Goal: Task Accomplishment & Management: Manage account settings

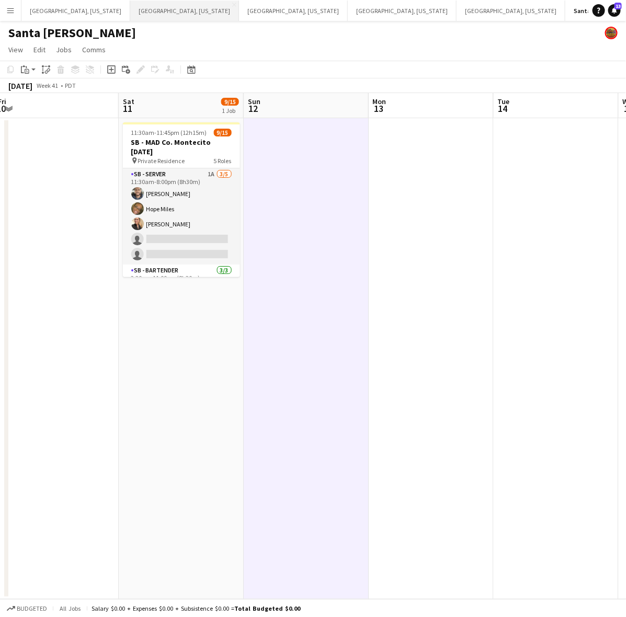
click at [130, 16] on button "[GEOGRAPHIC_DATA], [US_STATE] Close" at bounding box center [184, 11] width 109 height 20
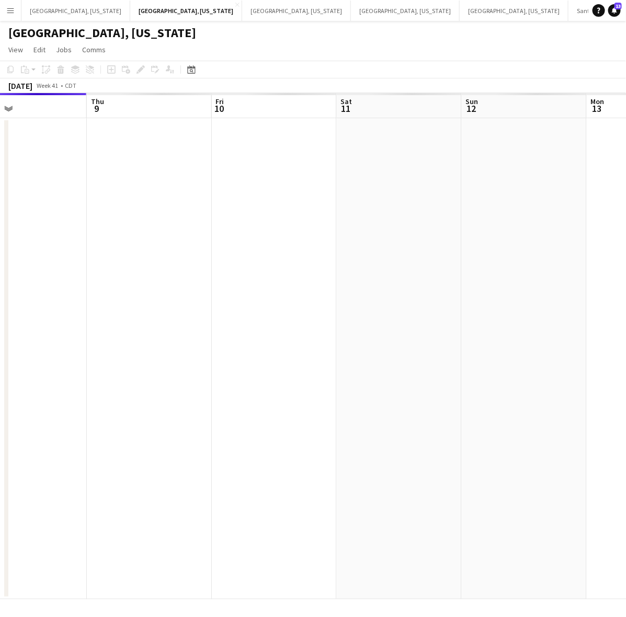
click at [138, 425] on app-calendar-viewport "Sun 5 Mon 6 Tue 7 Wed 8 Thu 9 Fri 10 Sat 11 Sun 12 Mon 13 Tue 14" at bounding box center [313, 346] width 626 height 506
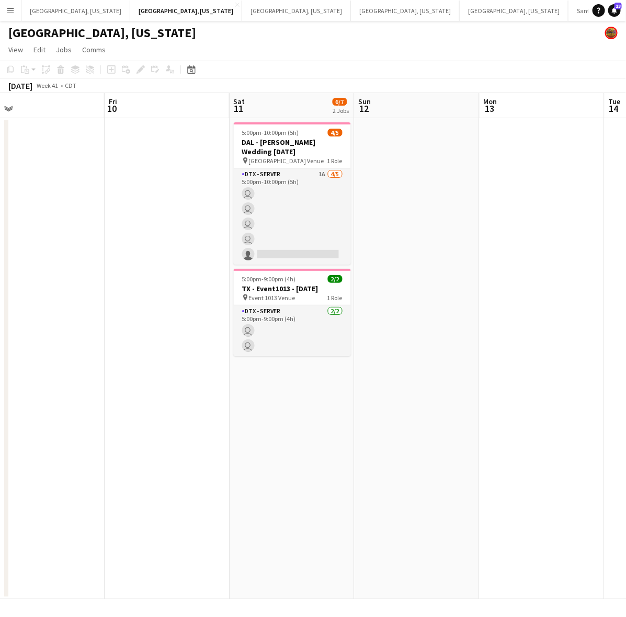
scroll to position [0, 323]
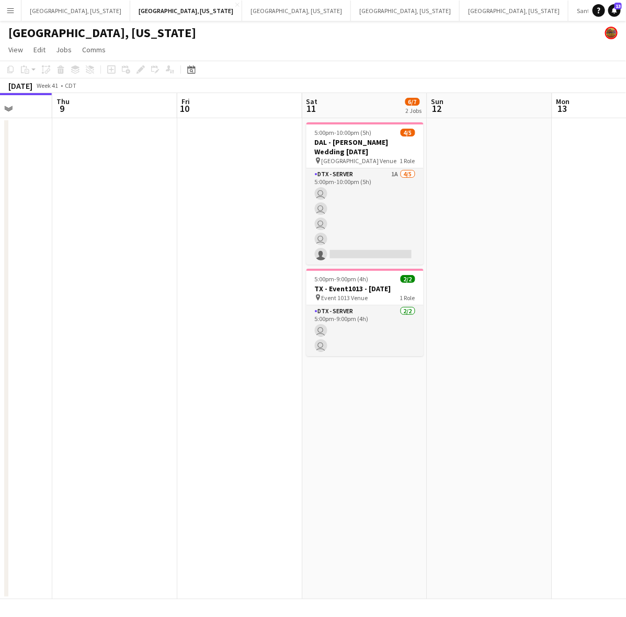
drag, startPoint x: 121, startPoint y: 424, endPoint x: 40, endPoint y: 451, distance: 85.2
click at [40, 451] on app-calendar-viewport "Mon 6 Tue 7 Wed 8 Thu 9 Fri 10 Sat 11 6/7 2 Jobs Sun 12 Mon 13 Tue 14 Wed 15 5:…" at bounding box center [313, 346] width 626 height 506
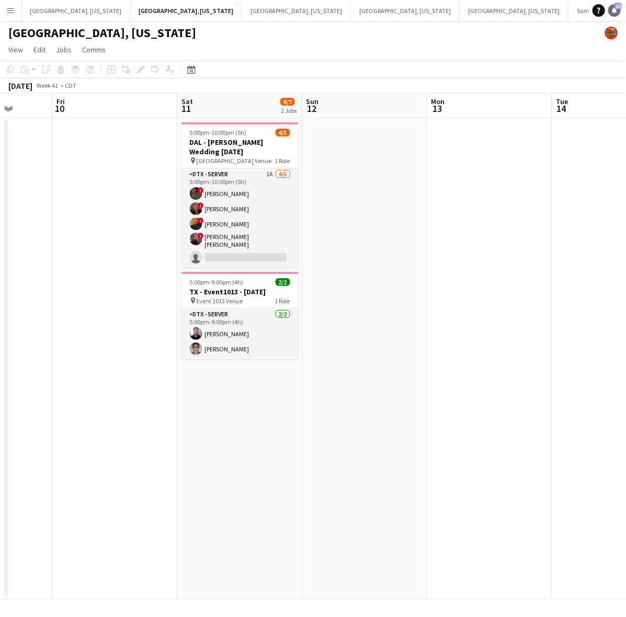
click at [615, 16] on link "Notifications 13" at bounding box center [614, 10] width 13 height 13
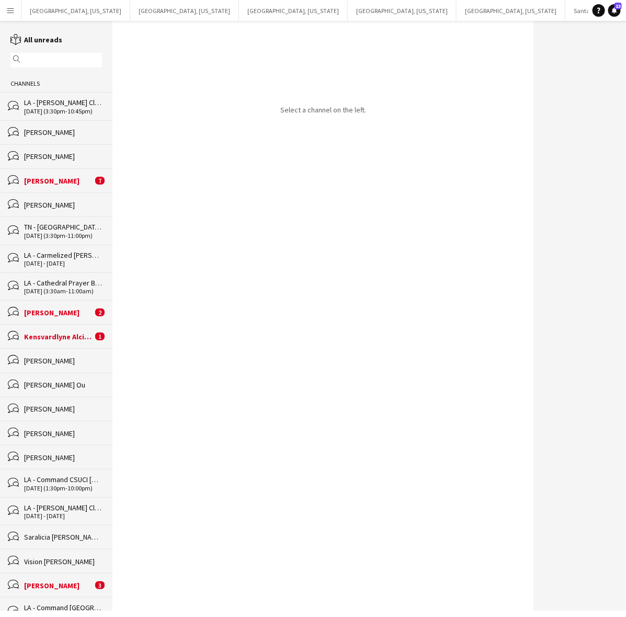
click at [84, 135] on div "[PERSON_NAME]" at bounding box center [63, 132] width 78 height 9
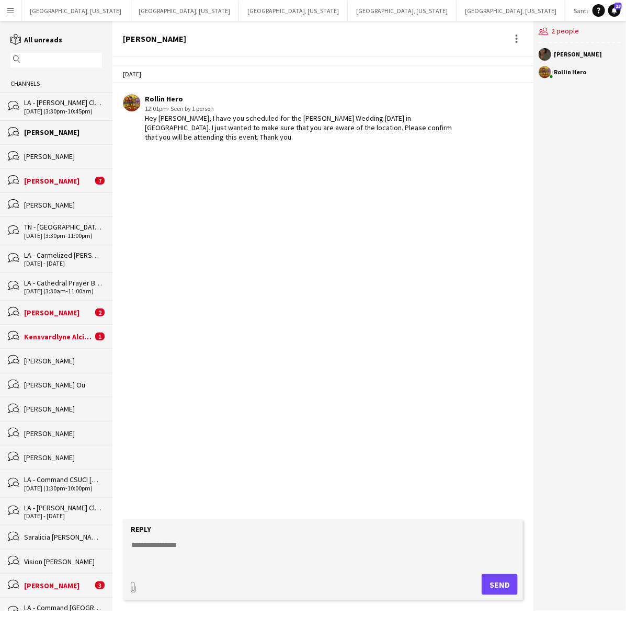
click at [69, 160] on div "[PERSON_NAME]" at bounding box center [63, 156] width 78 height 9
click at [66, 137] on div "[PERSON_NAME]" at bounding box center [63, 132] width 78 height 9
click at [139, 9] on button "[GEOGRAPHIC_DATA], [US_STATE] Close" at bounding box center [184, 11] width 109 height 20
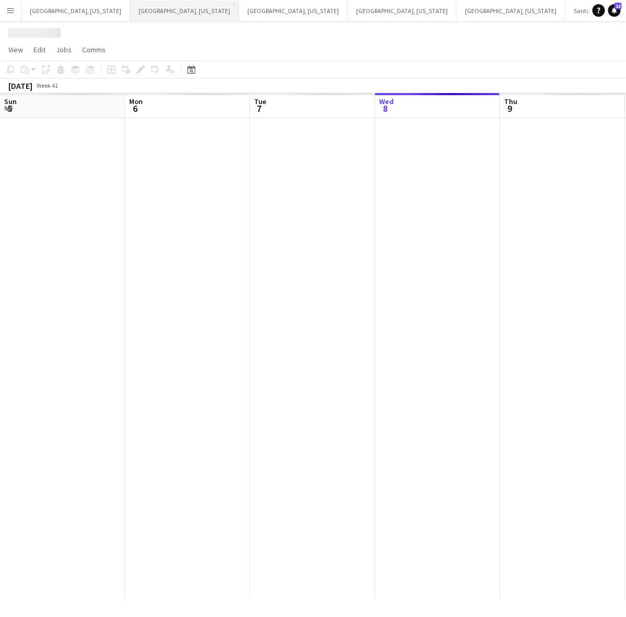
scroll to position [0, 250]
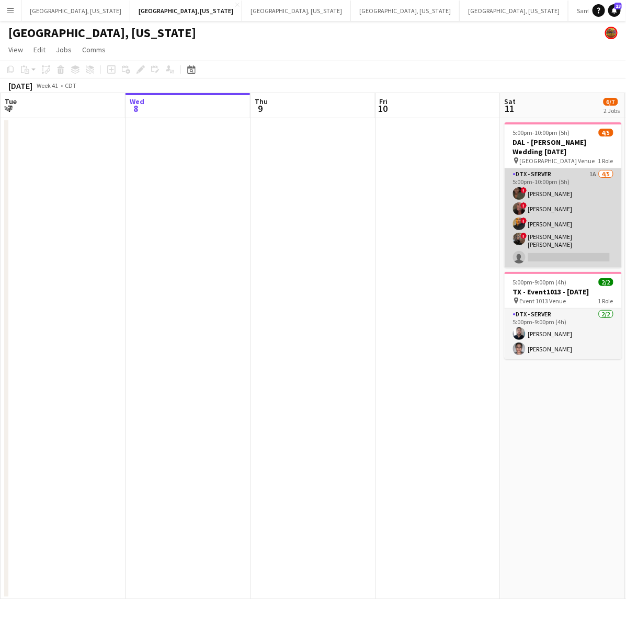
click at [548, 210] on app-card-role "DTX - Server 1A [DATE] 5:00pm-10:00pm (5h) ! Bwalya Chisanga ! [PERSON_NAME] ! …" at bounding box center [563, 217] width 117 height 99
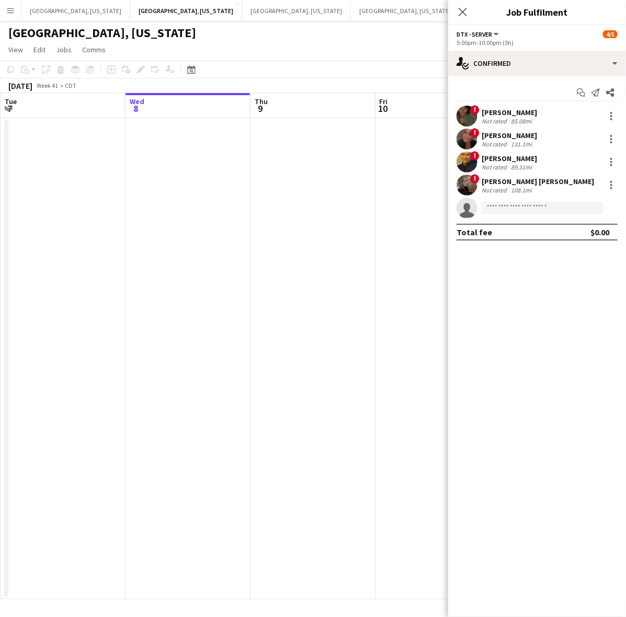
click at [509, 142] on div "131.1mi" at bounding box center [521, 144] width 25 height 8
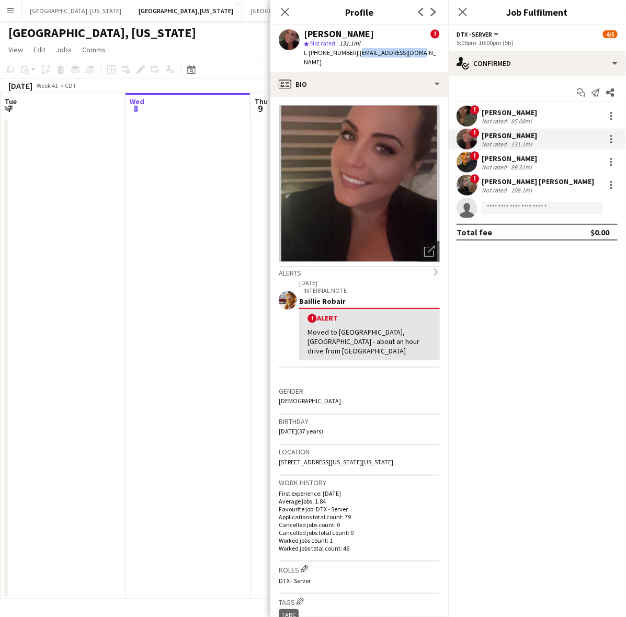
drag, startPoint x: 421, startPoint y: 51, endPoint x: 352, endPoint y: 56, distance: 69.7
click at [352, 56] on app-profile-header "[PERSON_NAME] ! star Not rated 131.1mi t. [PHONE_NUMBER] | [EMAIL_ADDRESS][DOMA…" at bounding box center [359, 48] width 178 height 47
copy span "[EMAIL_ADDRESS][DOMAIN_NAME]"
click at [612, 140] on div at bounding box center [611, 139] width 13 height 13
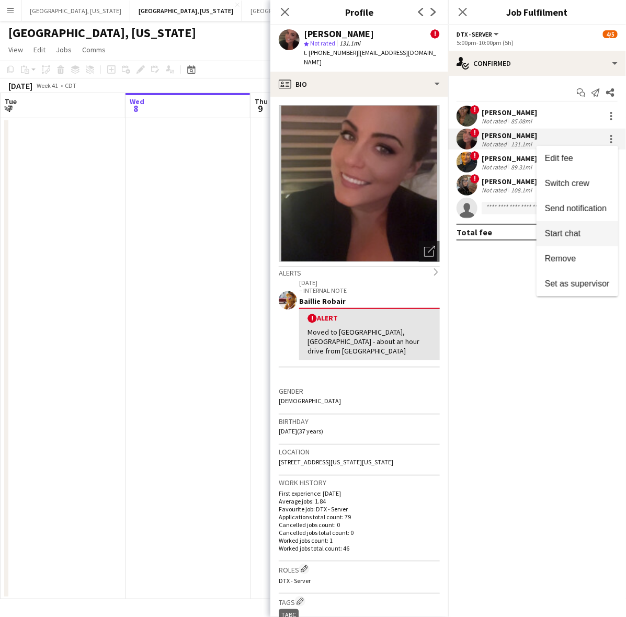
click at [565, 229] on span "Start chat" at bounding box center [563, 233] width 36 height 9
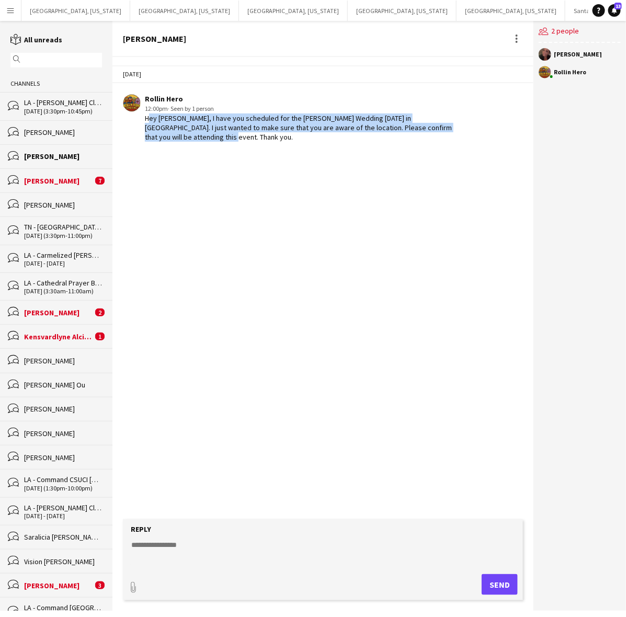
drag, startPoint x: 464, startPoint y: 127, endPoint x: 140, endPoint y: 120, distance: 324.4
click at [140, 120] on app-chat-message "Rollin Hero 12:00pm · Seen by 1 person Hey [PERSON_NAME], I have you scheduled …" at bounding box center [322, 118] width 421 height 58
copy div "Hey [PERSON_NAME], I have you scheduled for the [PERSON_NAME] Wedding [DATE] in…"
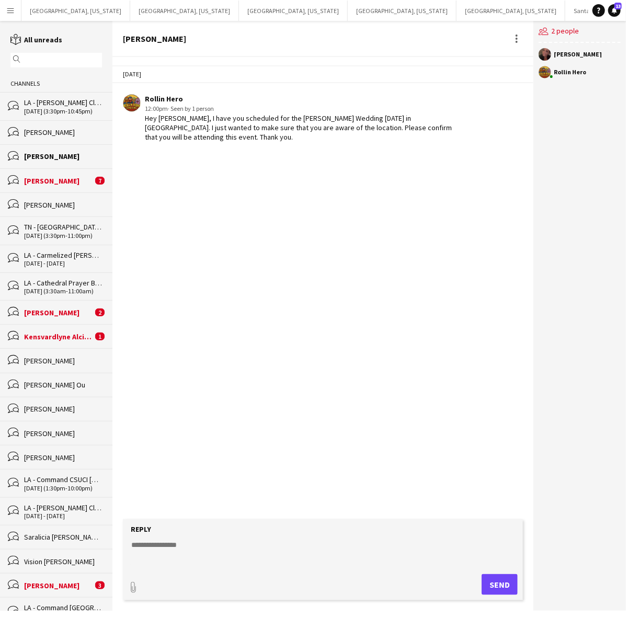
click at [47, 134] on div "[PERSON_NAME]" at bounding box center [63, 132] width 78 height 9
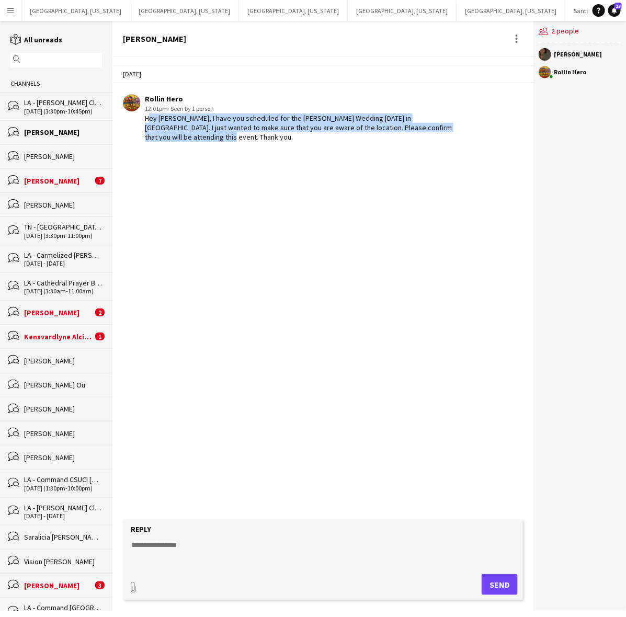
drag, startPoint x: 462, startPoint y: 127, endPoint x: 140, endPoint y: 119, distance: 321.8
click at [140, 119] on app-chat-message "Rollin Hero 12:01pm · Seen by 1 person Hey [PERSON_NAME], I have you scheduled …" at bounding box center [322, 118] width 421 height 58
copy div "Hey [PERSON_NAME], I have you scheduled for the [PERSON_NAME] Wedding [DATE] in…"
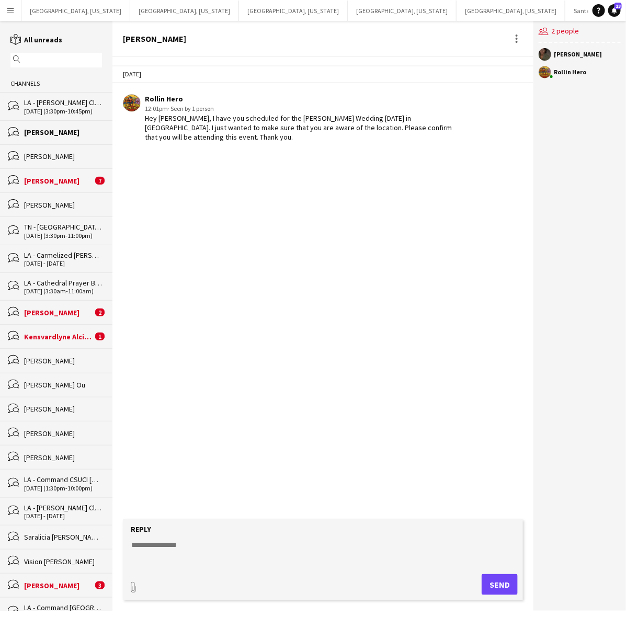
drag, startPoint x: 48, startPoint y: 128, endPoint x: 58, endPoint y: 127, distance: 10.0
click at [48, 128] on div "[PERSON_NAME]" at bounding box center [63, 132] width 78 height 9
click at [130, 9] on button "[GEOGRAPHIC_DATA], [US_STATE] Close" at bounding box center [184, 11] width 109 height 20
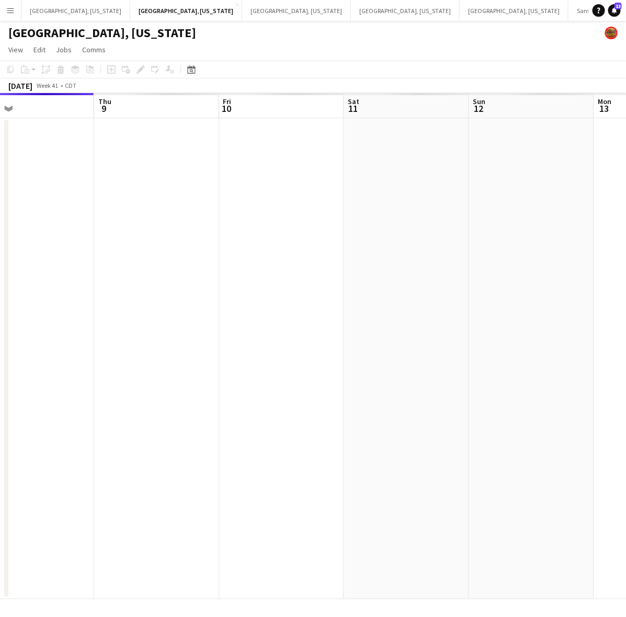
scroll to position [0, 344]
drag, startPoint x: 182, startPoint y: 263, endPoint x: 147, endPoint y: 267, distance: 35.3
click at [147, 267] on app-calendar-viewport "Sun 5 Mon 6 Tue 7 Wed 8 Thu 9 Fri 10 Sat 11 Sun 12 Mon 13 Tue 14" at bounding box center [313, 346] width 626 height 506
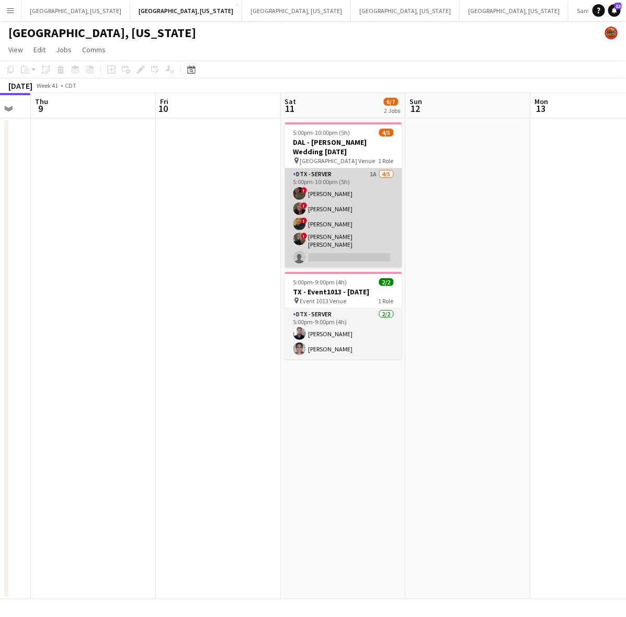
click at [307, 187] on span "!" at bounding box center [304, 190] width 6 height 6
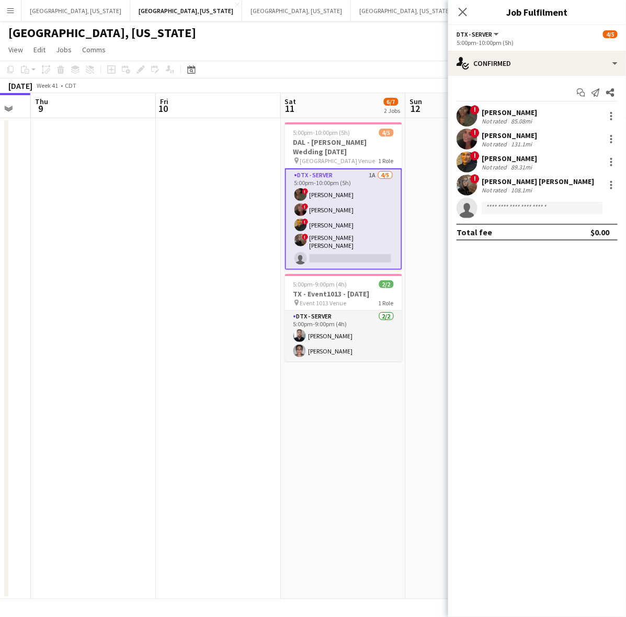
click at [491, 114] on div "[PERSON_NAME]" at bounding box center [509, 112] width 55 height 9
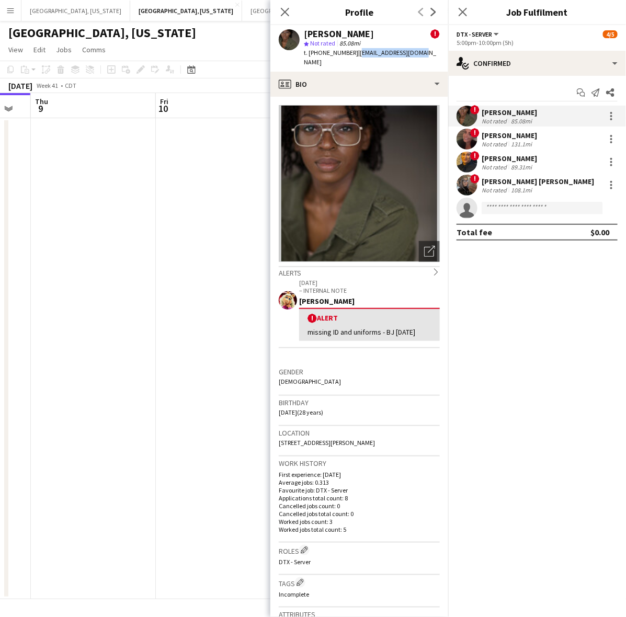
drag, startPoint x: 414, startPoint y: 56, endPoint x: 350, endPoint y: 56, distance: 63.8
click at [350, 56] on div "[PERSON_NAME] ! star Not rated 85.08mi t. [PHONE_NUMBER] | [EMAIL_ADDRESS][DOMA…" at bounding box center [359, 48] width 178 height 47
copy span "[EMAIL_ADDRESS][DOMAIN_NAME]"
drag, startPoint x: 107, startPoint y: 187, endPoint x: 128, endPoint y: 160, distance: 33.9
click at [113, 183] on app-calendar-viewport "Mon 6 Tue 7 Wed 8 Thu 9 Fri 10 Sat 11 6/7 2 Jobs Sun 12 Mon 13 Tue 14 Wed 15 5:…" at bounding box center [313, 346] width 626 height 506
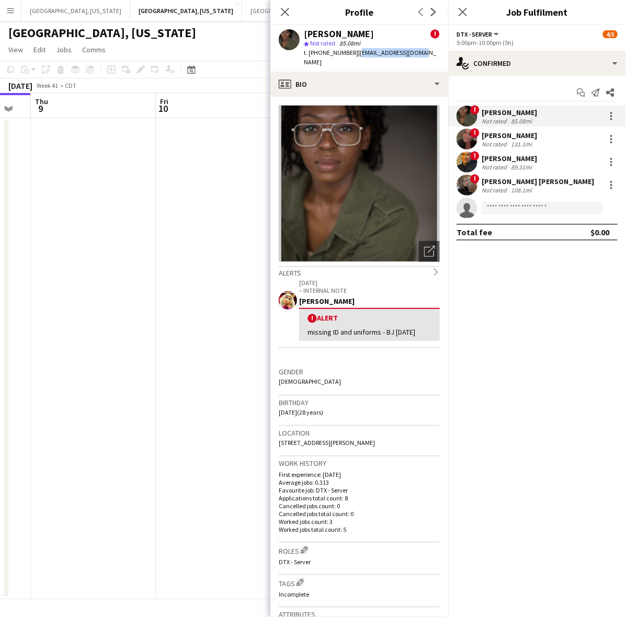
scroll to position [0, 338]
drag, startPoint x: 234, startPoint y: 35, endPoint x: 255, endPoint y: 35, distance: 20.9
click at [235, 35] on div "[GEOGRAPHIC_DATA], [US_STATE]" at bounding box center [313, 31] width 626 height 20
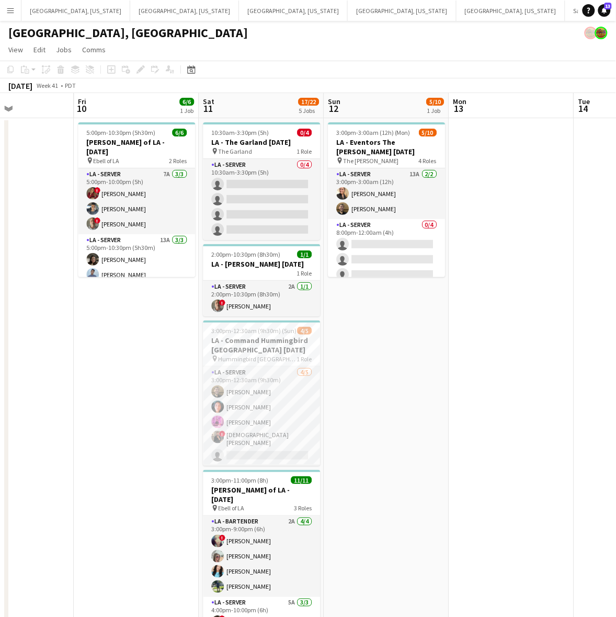
scroll to position [0, 412]
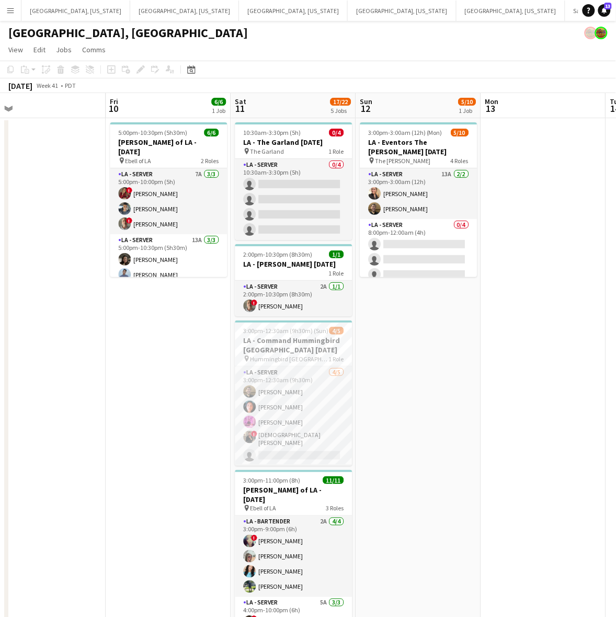
drag, startPoint x: 448, startPoint y: 275, endPoint x: 134, endPoint y: 398, distance: 336.6
click at [160, 391] on app-calendar-viewport "Mon 6 Tue 7 Wed 8 11/11 1 Job Thu 9 Fri 10 6/6 1 Job Sat 11 17/22 5 Jobs Sun 12…" at bounding box center [308, 422] width 616 height 658
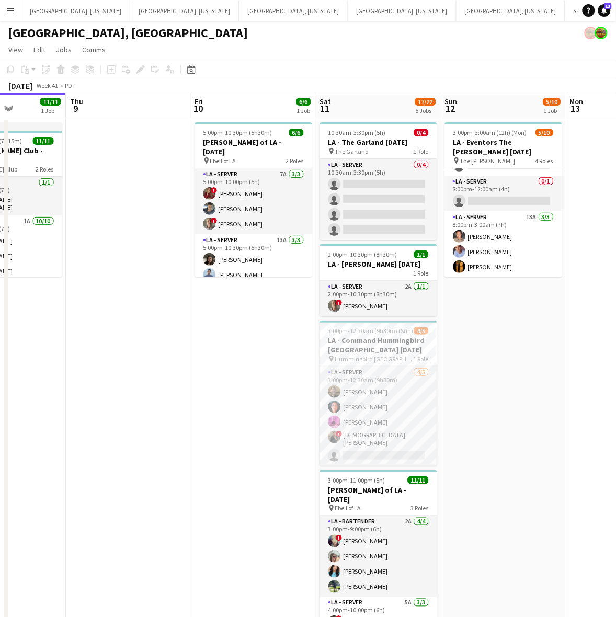
scroll to position [0, 213]
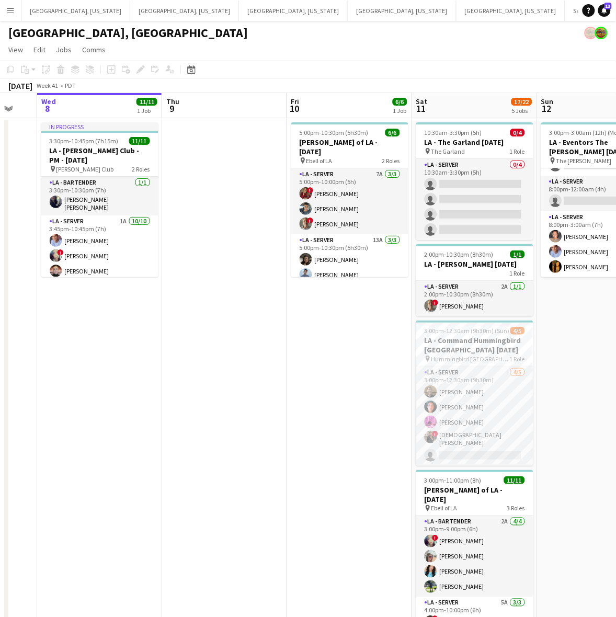
drag, startPoint x: 116, startPoint y: 390, endPoint x: 300, endPoint y: 378, distance: 184.0
click at [300, 378] on app-calendar-viewport "Mon 6 Tue 7 Wed 8 11/11 1 Job Thu 9 Fri 10 6/6 1 Job Sat 11 17/22 5 Jobs Sun 12…" at bounding box center [308, 422] width 616 height 658
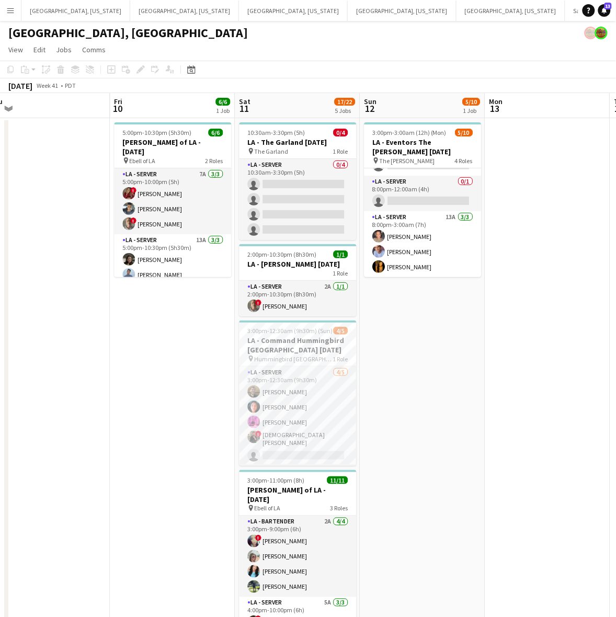
scroll to position [0, 396]
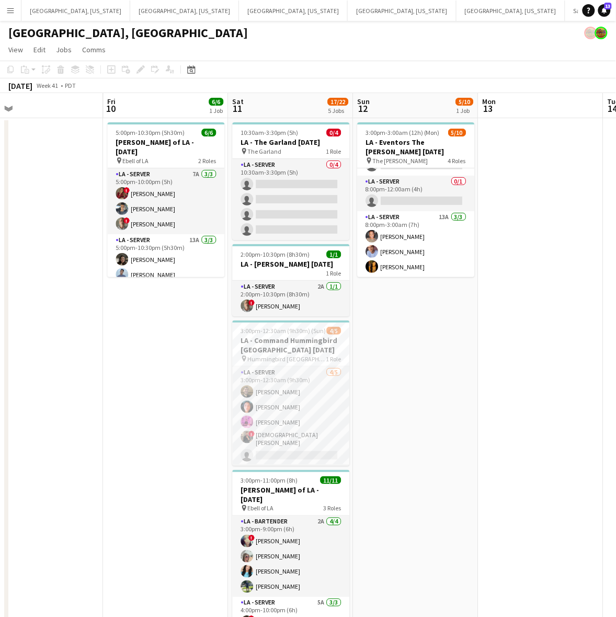
drag, startPoint x: 208, startPoint y: 391, endPoint x: 25, endPoint y: 447, distance: 192.1
click at [25, 447] on app-calendar-viewport "Mon 6 Tue 7 Wed 8 11/11 1 Job Thu 9 Fri 10 6/6 1 Job Sat 11 17/22 5 Jobs Sun 12…" at bounding box center [308, 422] width 616 height 658
click at [327, 296] on app-card-role "LA - Server 2A [DATE] 2:00pm-10:30pm (8h30m) ! [PERSON_NAME]" at bounding box center [291, 299] width 117 height 36
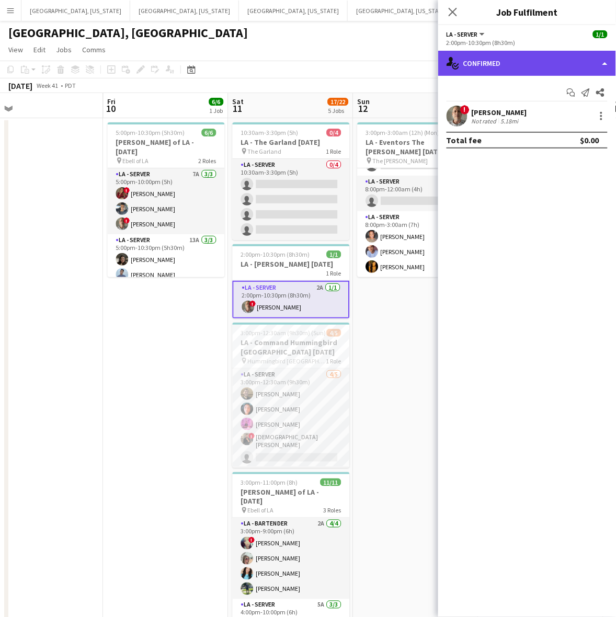
click at [516, 64] on div "single-neutral-actions-check-2 Confirmed" at bounding box center [527, 63] width 178 height 25
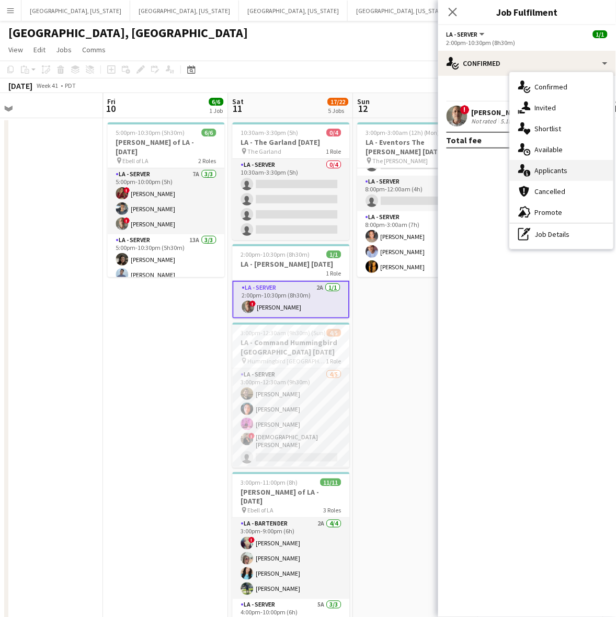
click at [558, 166] on span "Applicants" at bounding box center [551, 170] width 33 height 9
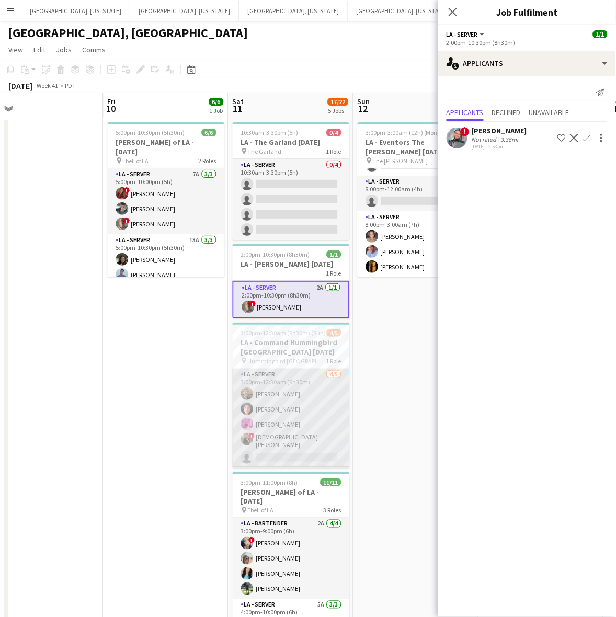
click at [282, 427] on app-card-role "LA - Server [DATE] 3:00pm-12:30am (9h30m) [PERSON_NAME] [PERSON_NAME] [PERSON_N…" at bounding box center [291, 418] width 117 height 99
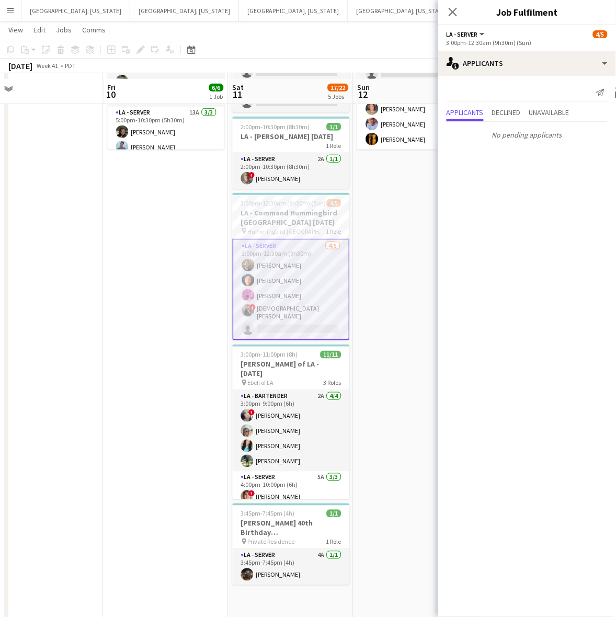
scroll to position [132, 0]
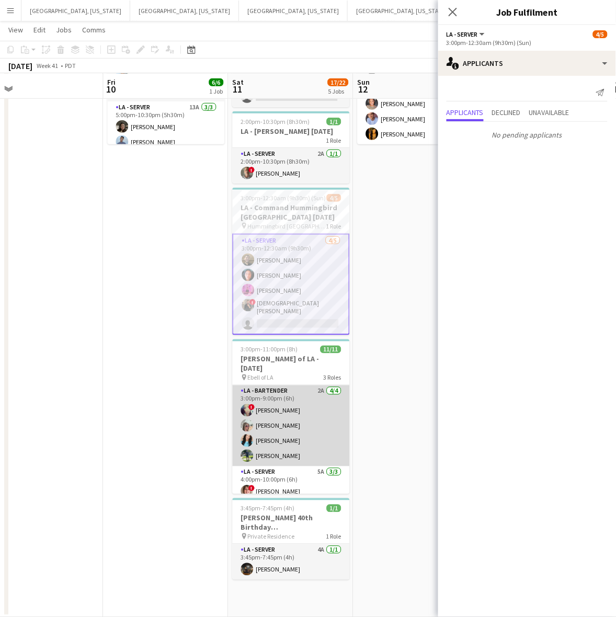
click at [309, 393] on app-card-role "LA - Bartender 2A [DATE] 3:00pm-9:00pm (6h) ! [PERSON_NAME] [PERSON_NAME] [PERS…" at bounding box center [291, 426] width 117 height 81
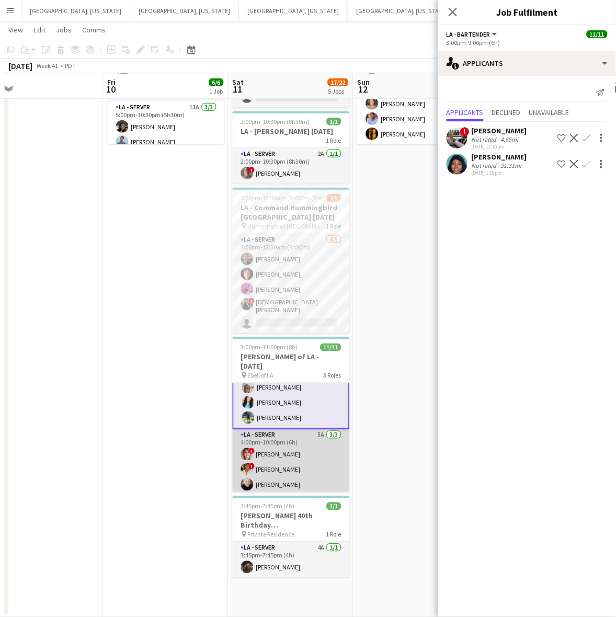
scroll to position [65, 0]
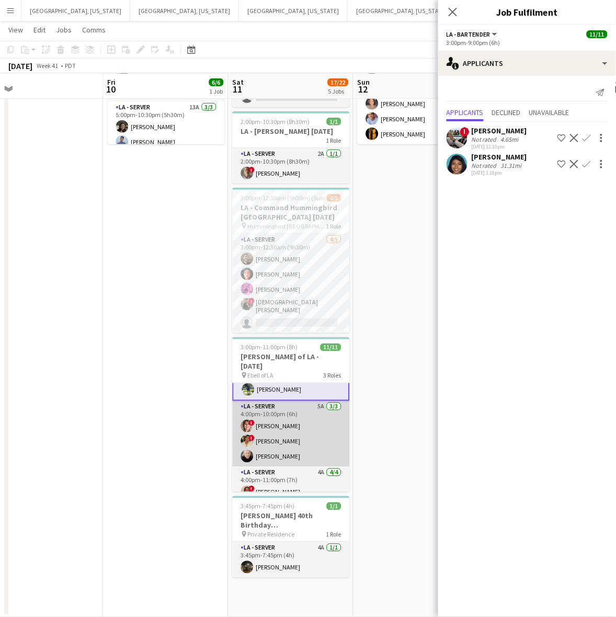
click at [297, 430] on app-card-role "LA - Server 5A [DATE] 4:00pm-10:00pm (6h) ! [PERSON_NAME] ! [PERSON_NAME] [PERS…" at bounding box center [291, 434] width 117 height 66
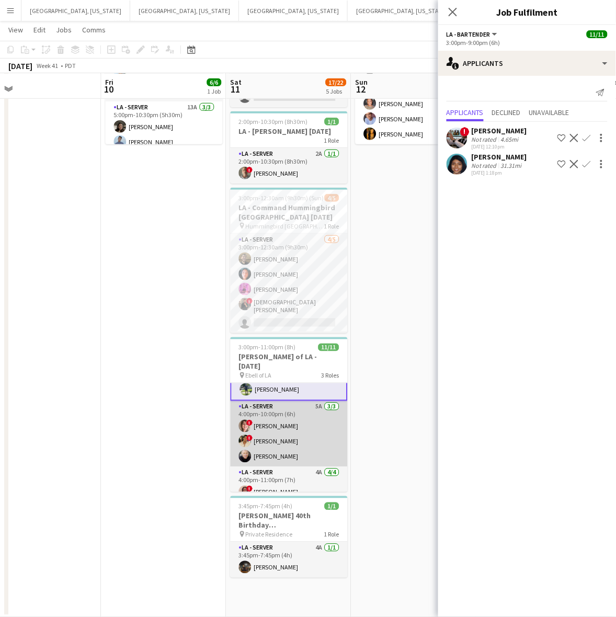
scroll to position [64, 0]
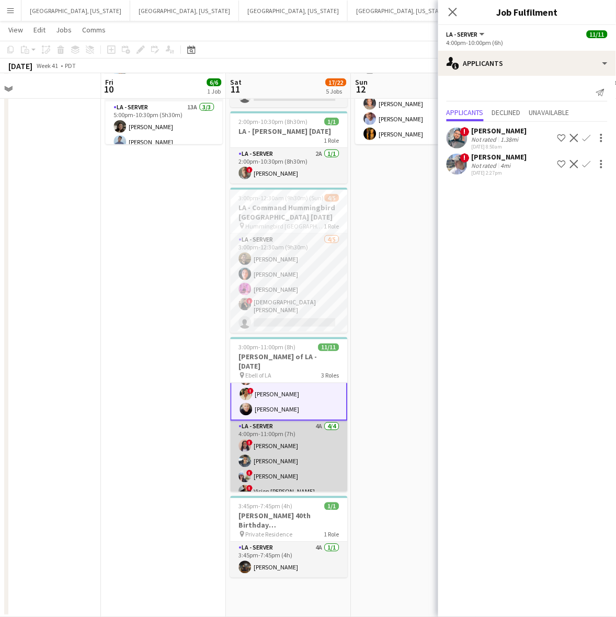
click at [294, 450] on app-card-role "LA - Server 4A [DATE] 4:00pm-11:00pm (7h) ! [PERSON_NAME] [PERSON_NAME] ! [PERS…" at bounding box center [289, 461] width 117 height 81
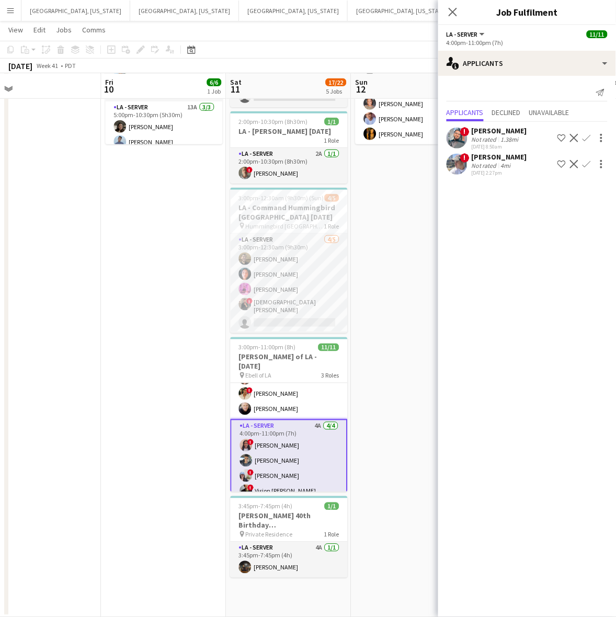
click at [294, 450] on app-card-role "LA - Server 4A [DATE] 4:00pm-11:00pm (7h) ! [PERSON_NAME] [PERSON_NAME] ! [PERS…" at bounding box center [289, 461] width 117 height 83
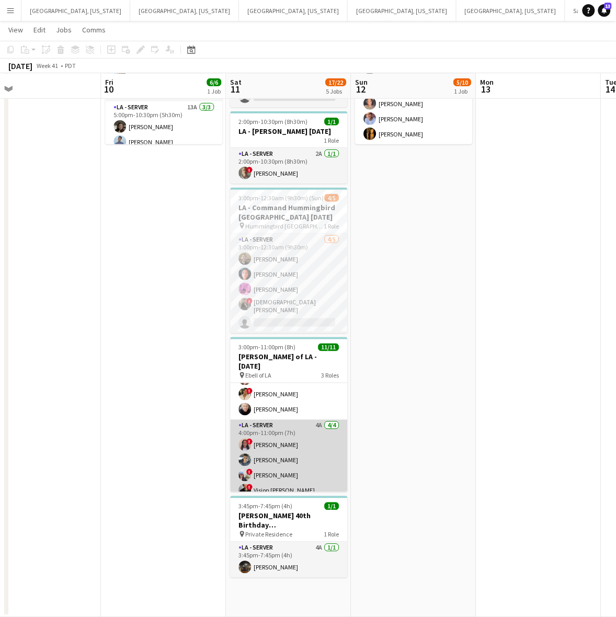
click at [294, 450] on app-card-role "LA - Server 4A [DATE] 4:00pm-11:00pm (7h) ! [PERSON_NAME] [PERSON_NAME] ! [PERS…" at bounding box center [289, 460] width 117 height 81
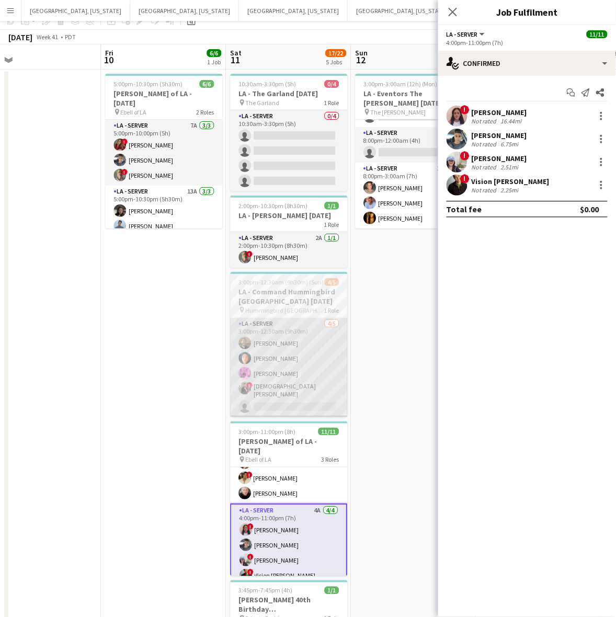
scroll to position [0, 0]
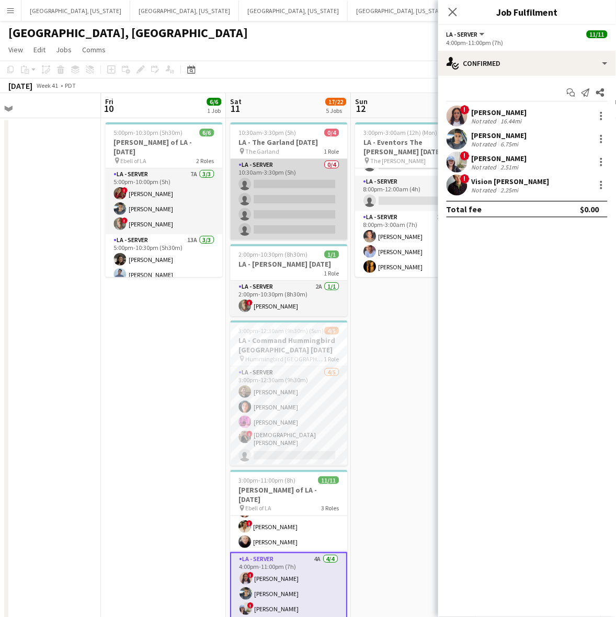
click at [284, 191] on app-card-role "LA - Server 0/4 10:30am-3:30pm (5h) single-neutral-actions single-neutral-actio…" at bounding box center [289, 199] width 117 height 81
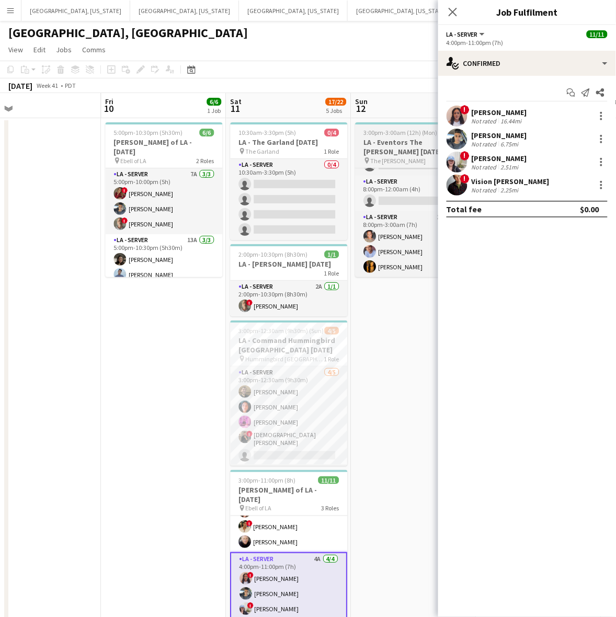
scroll to position [110, 0]
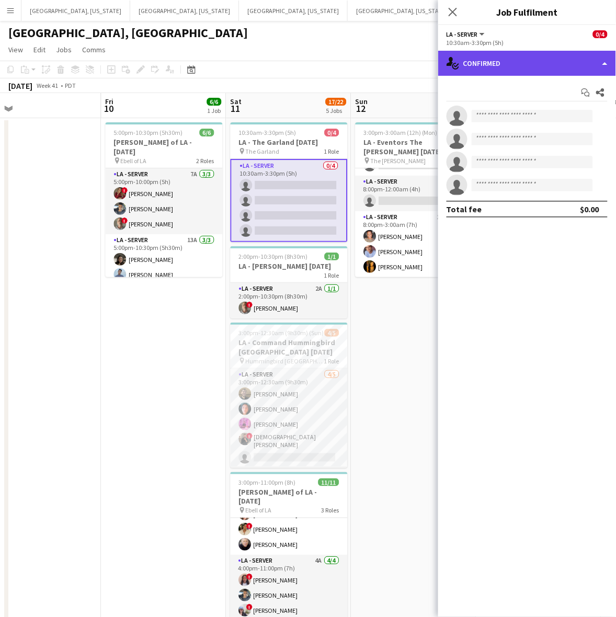
click at [504, 55] on div "single-neutral-actions-check-2 Confirmed" at bounding box center [527, 63] width 178 height 25
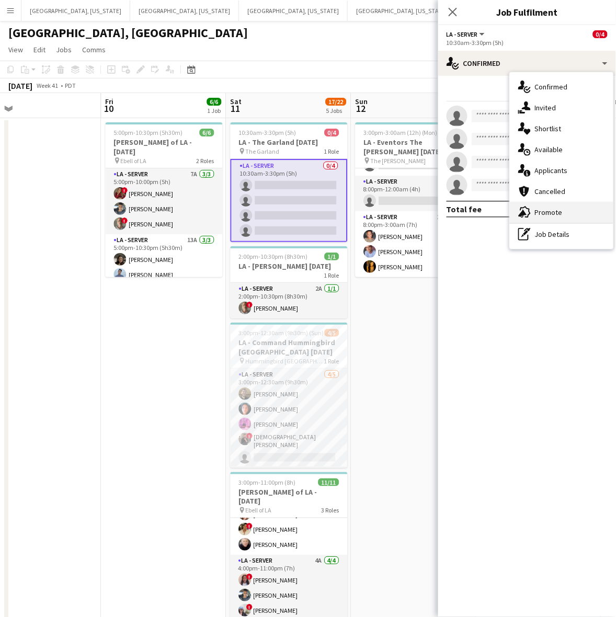
click at [525, 213] on icon at bounding box center [523, 214] width 8 height 8
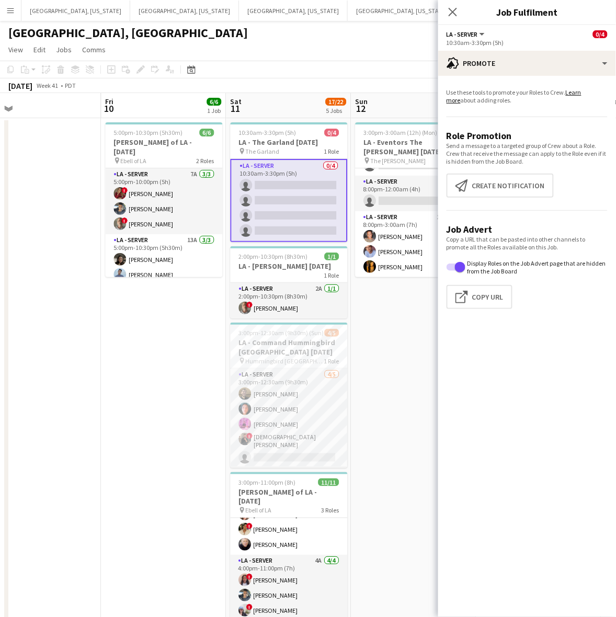
click at [510, 171] on app-promote-tab "Use these tools to promote your Roles to Crew. Learn more about adding roles. R…" at bounding box center [527, 200] width 178 height 233
click at [487, 177] on button "Create notification Create notification" at bounding box center [500, 186] width 107 height 24
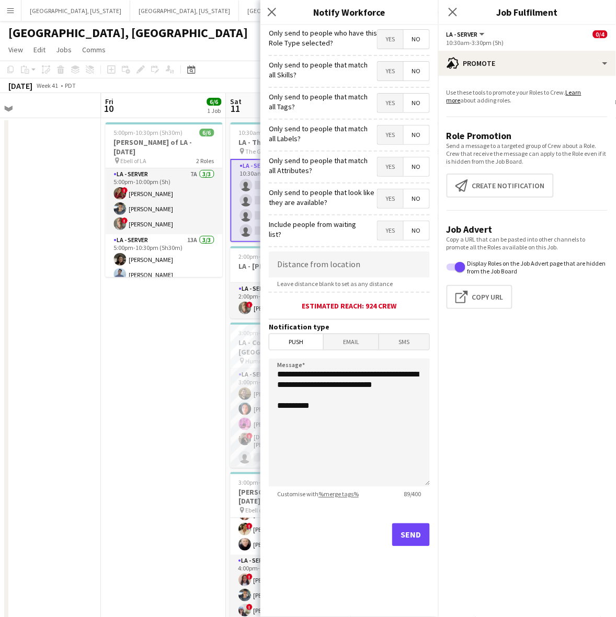
click at [371, 46] on label "Only send to people who have this Role Type selected?" at bounding box center [323, 37] width 108 height 19
click at [394, 37] on span "Yes" at bounding box center [391, 39] width 26 height 19
click at [417, 531] on button "Send" at bounding box center [411, 535] width 38 height 23
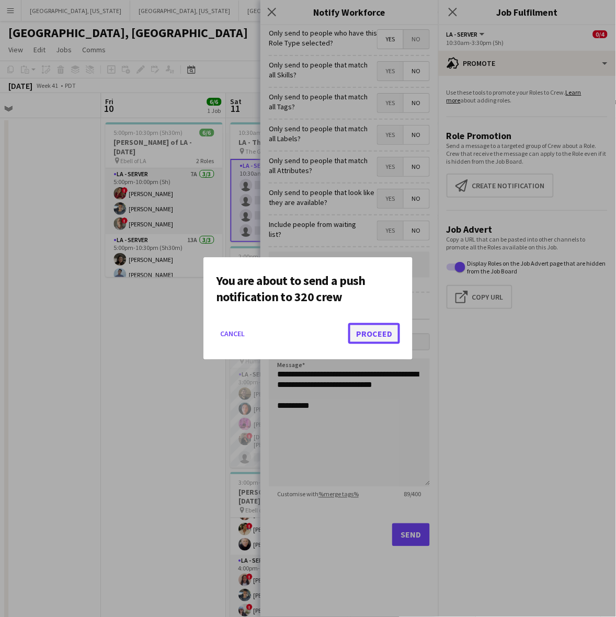
click at [380, 341] on button "Proceed" at bounding box center [374, 333] width 52 height 21
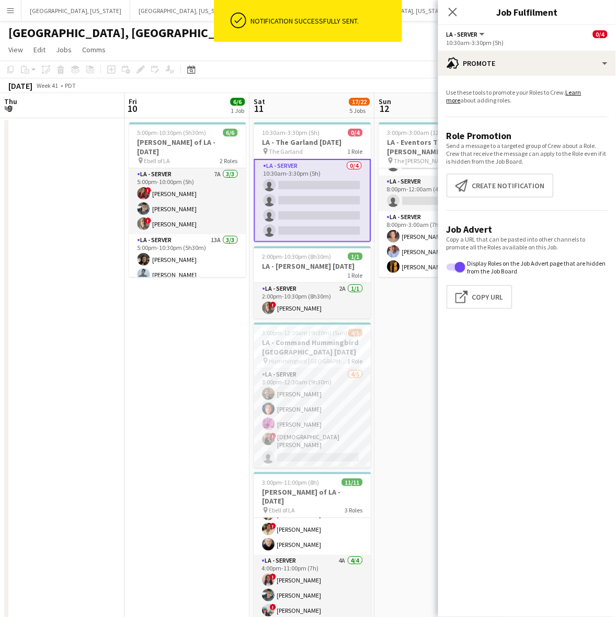
scroll to position [0, 386]
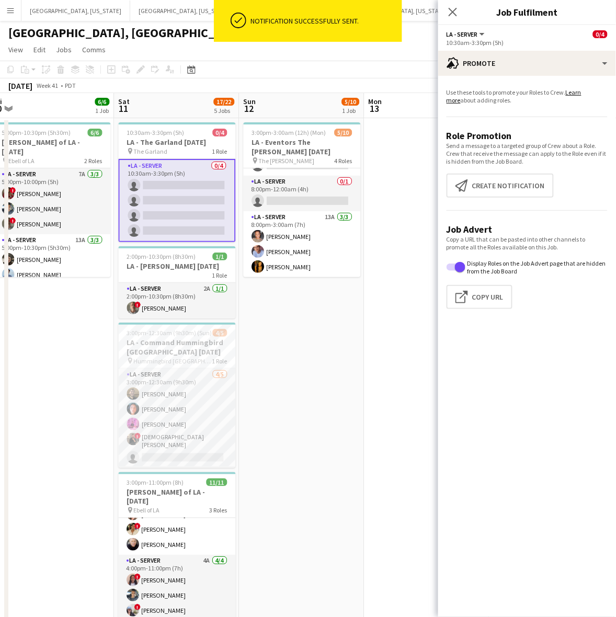
drag, startPoint x: 390, startPoint y: 330, endPoint x: 278, endPoint y: 379, distance: 122.5
click at [278, 379] on app-calendar-viewport "Tue 7 Wed 8 11/11 1 Job Thu 9 Fri 10 6/6 1 Job Sat 11 17/22 5 Jobs Sun 12 5/10 …" at bounding box center [308, 422] width 616 height 658
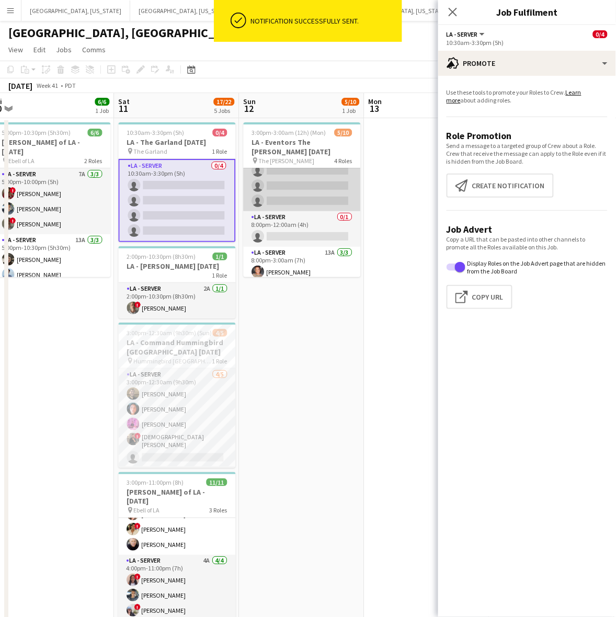
scroll to position [0, 0]
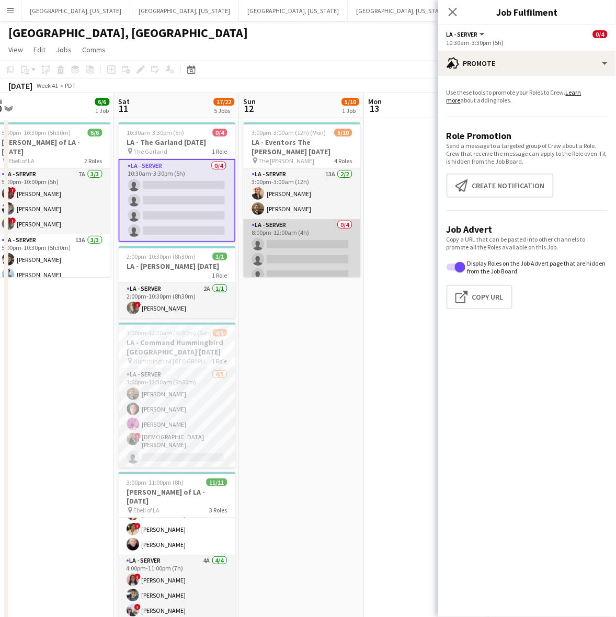
click at [314, 234] on app-card-role "LA - Server 0/4 8:00pm-12:00am (4h) single-neutral-actions single-neutral-actio…" at bounding box center [302, 259] width 117 height 81
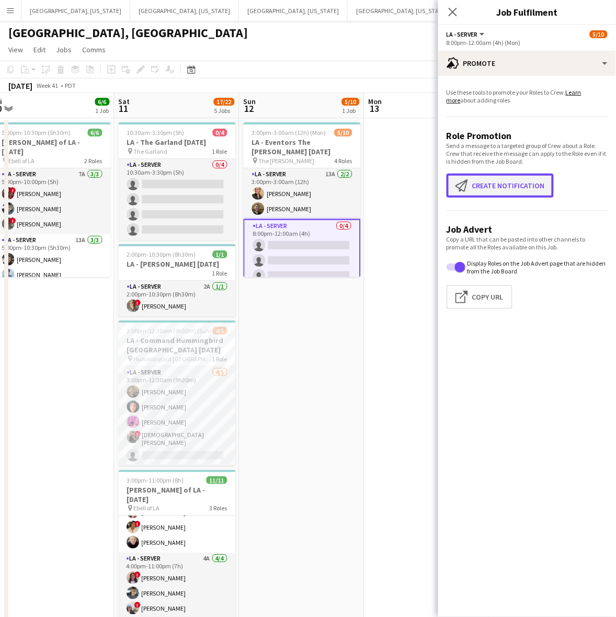
click at [482, 180] on button "Create notification Create notification" at bounding box center [500, 186] width 107 height 24
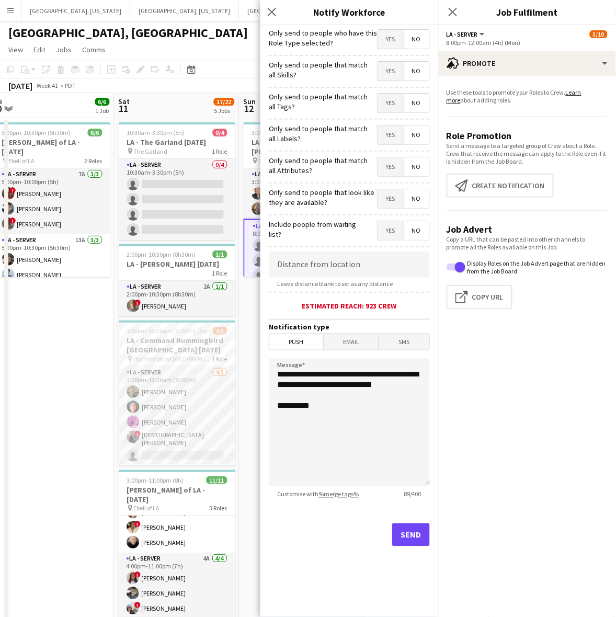
click at [391, 34] on span "Yes" at bounding box center [391, 39] width 26 height 19
click at [416, 534] on button "Send" at bounding box center [411, 535] width 38 height 23
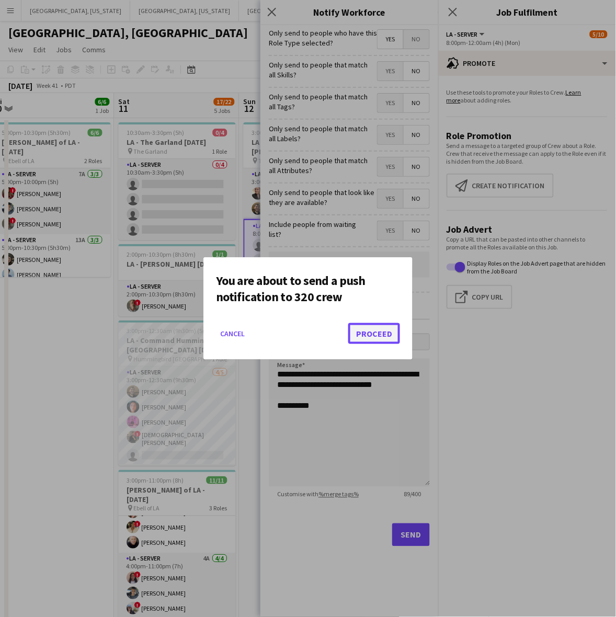
click at [374, 338] on button "Proceed" at bounding box center [374, 333] width 52 height 21
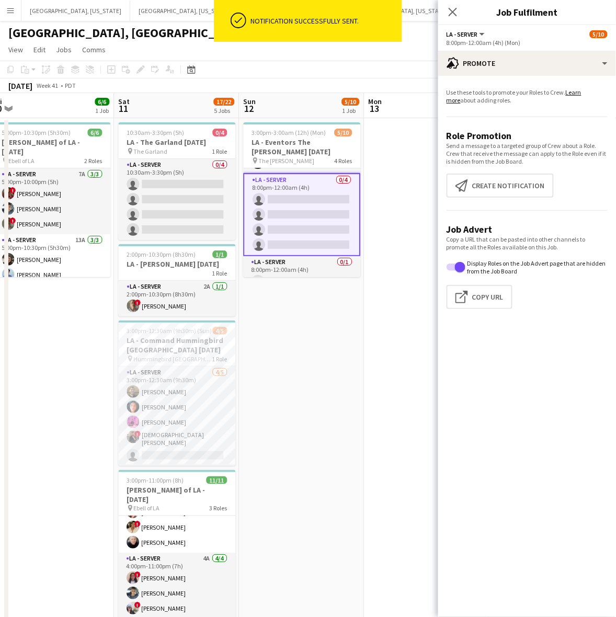
scroll to position [65, 0]
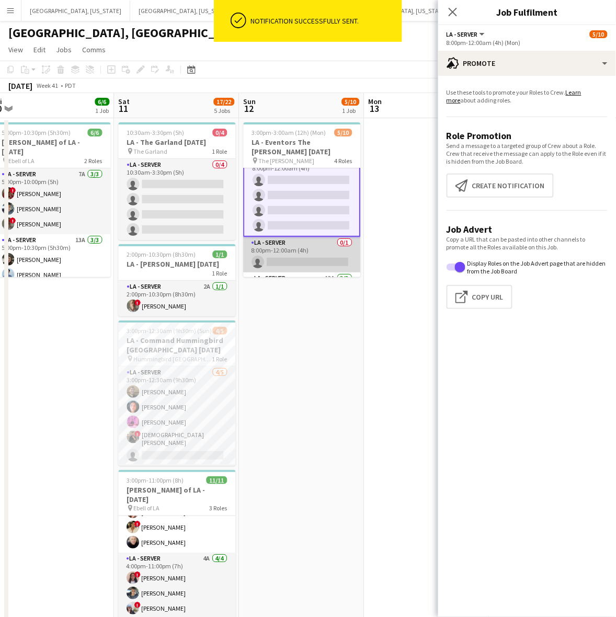
click at [315, 257] on app-card-role "LA - Server 0/1 8:00pm-12:00am (4h) single-neutral-actions" at bounding box center [302, 255] width 117 height 36
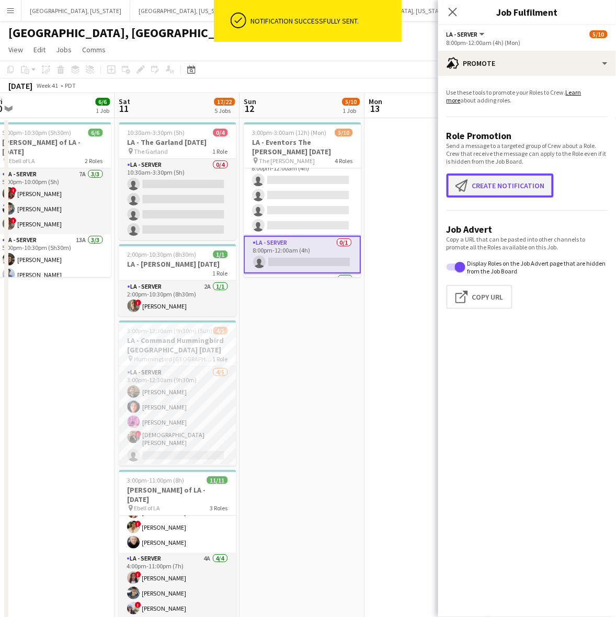
click at [471, 187] on app-icon "Create notification" at bounding box center [464, 185] width 17 height 13
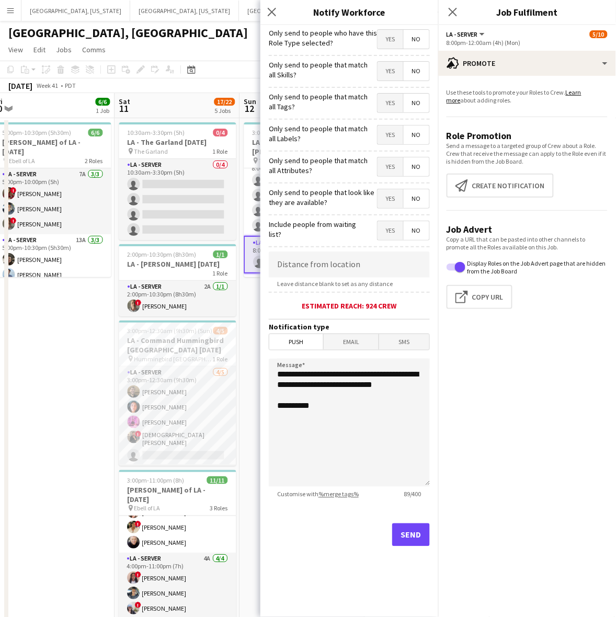
click at [396, 45] on span "Yes" at bounding box center [391, 39] width 26 height 19
click at [416, 537] on button "Send" at bounding box center [411, 535] width 38 height 23
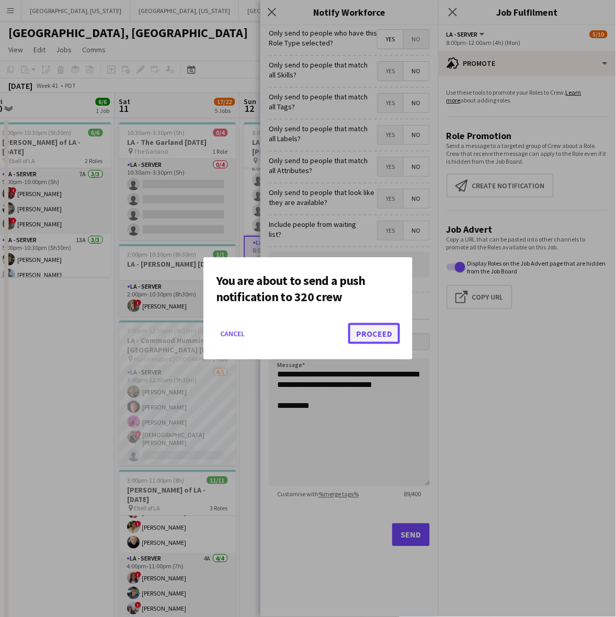
click at [366, 331] on button "Proceed" at bounding box center [374, 333] width 52 height 21
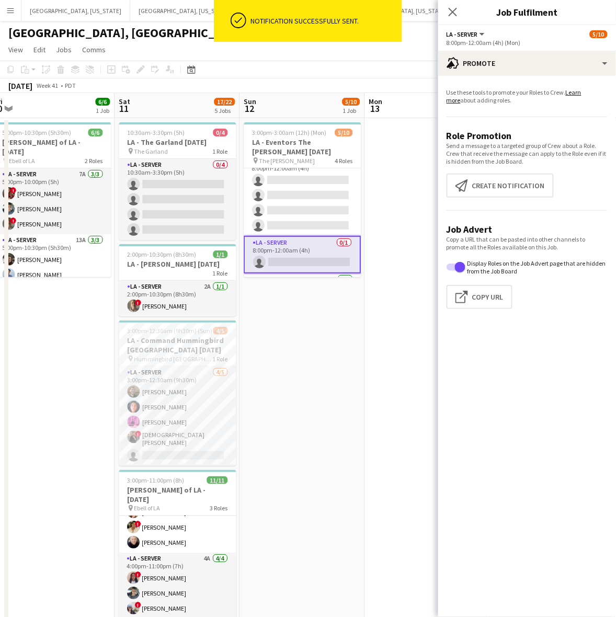
click at [419, 54] on app-page-menu "View Day view expanded Day view collapsed Month view Date picker Jump to [DATE]…" at bounding box center [308, 51] width 616 height 20
